Goal: Find specific page/section: Find specific page/section

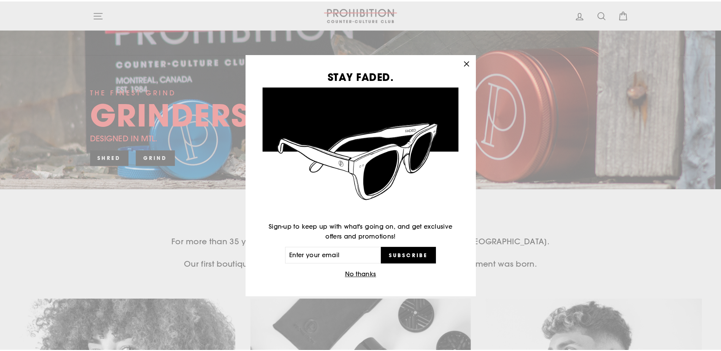
scroll to position [152, 0]
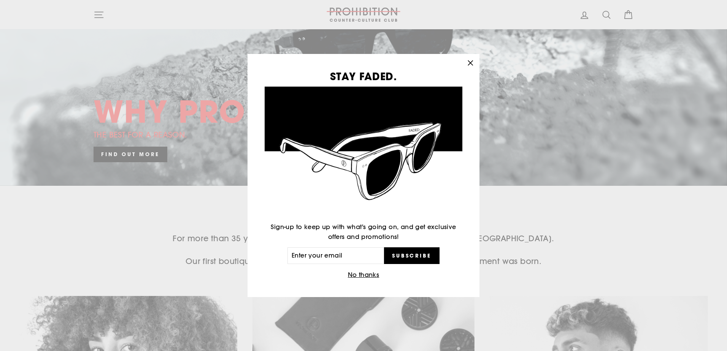
click at [471, 61] on icon "button" at bounding box center [470, 63] width 11 height 11
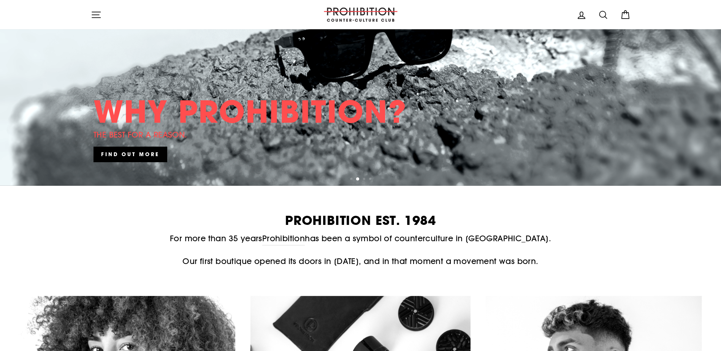
click at [602, 15] on icon at bounding box center [603, 15] width 11 height 11
click at [134, 15] on input "Search our store" at bounding box center [357, 15] width 501 height 18
paste input "G0R 3E0"
type input "G0R 3E0"
click at [91, 6] on button "Search" at bounding box center [99, 15] width 16 height 18
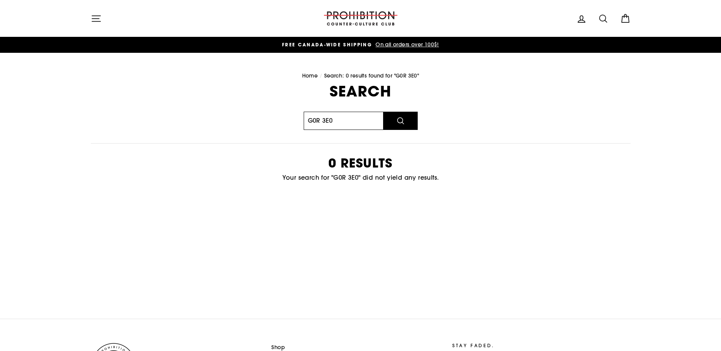
click at [347, 126] on input "G0R 3E0" at bounding box center [344, 121] width 80 height 18
click at [603, 19] on icon at bounding box center [603, 18] width 11 height 11
click at [93, 18] on icon "submit" at bounding box center [96, 18] width 11 height 11
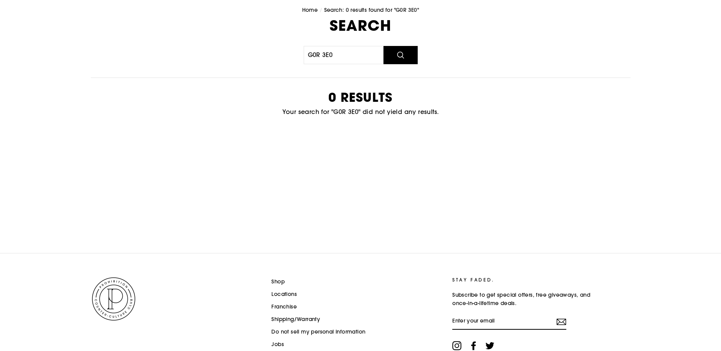
scroll to position [107, 0]
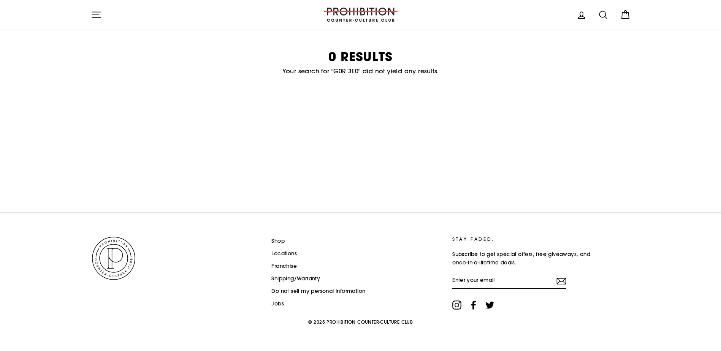
click at [286, 252] on link "Locations" at bounding box center [284, 253] width 25 height 11
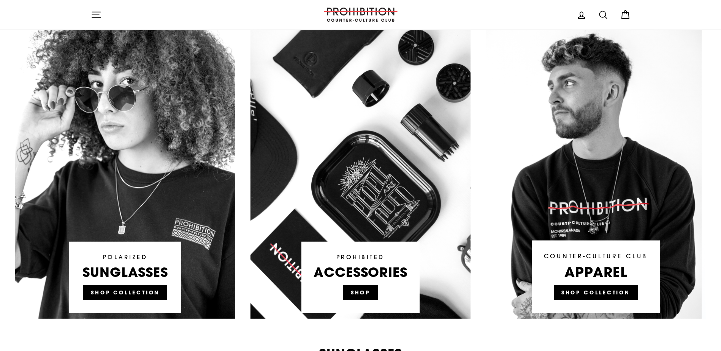
scroll to position [152, 0]
